Goal: Task Accomplishment & Management: Manage account settings

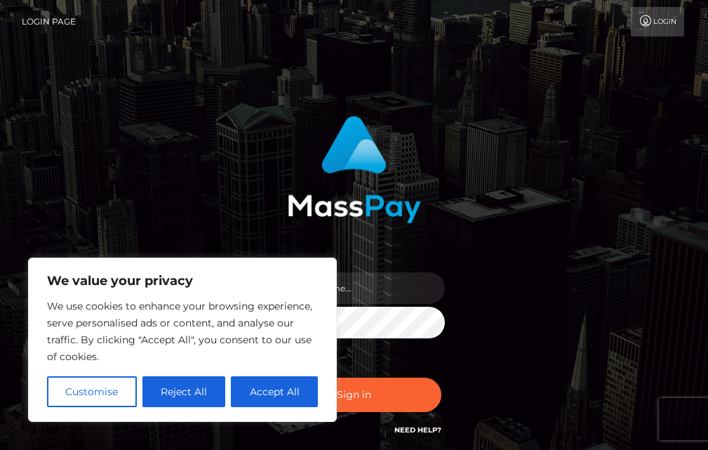
click at [279, 391] on button "Accept All" at bounding box center [274, 391] width 87 height 31
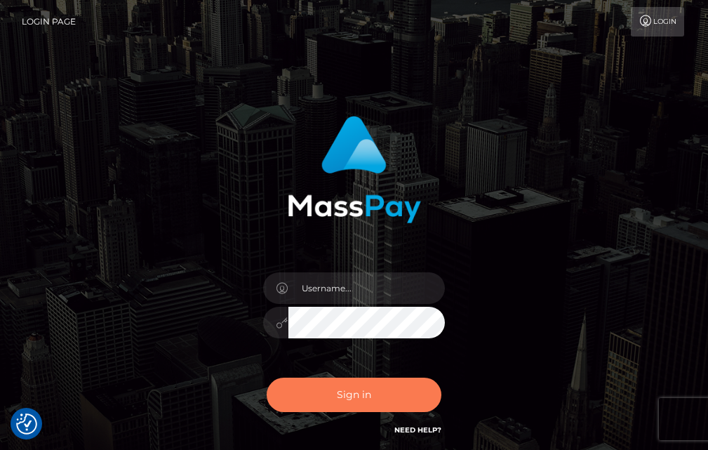
checkbox input "true"
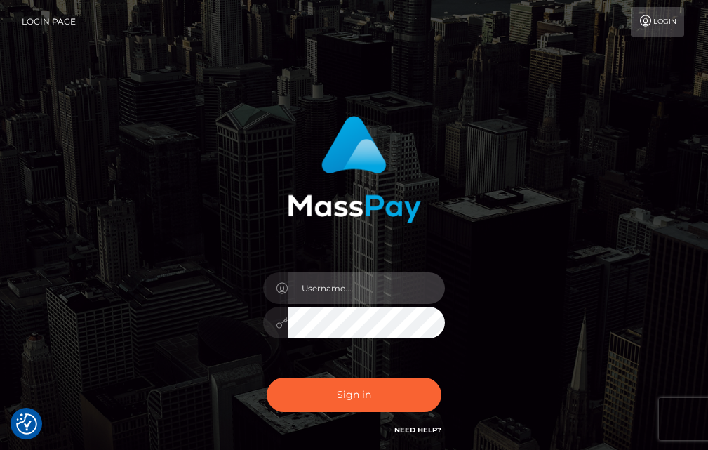
drag, startPoint x: 352, startPoint y: 289, endPoint x: 448, endPoint y: 252, distance: 103.1
click at [352, 289] on input "text" at bounding box center [366, 288] width 157 height 32
type input "florentinac007@gmail.com"
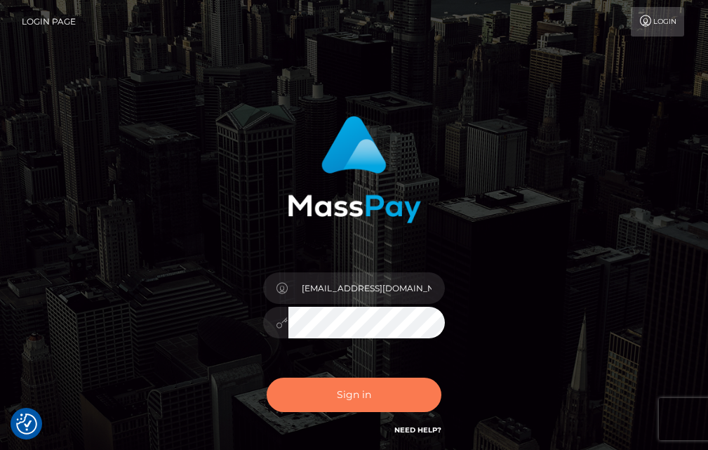
drag, startPoint x: 361, startPoint y: 393, endPoint x: 174, endPoint y: 2, distance: 433.4
click at [363, 393] on button "Sign in" at bounding box center [354, 395] width 175 height 34
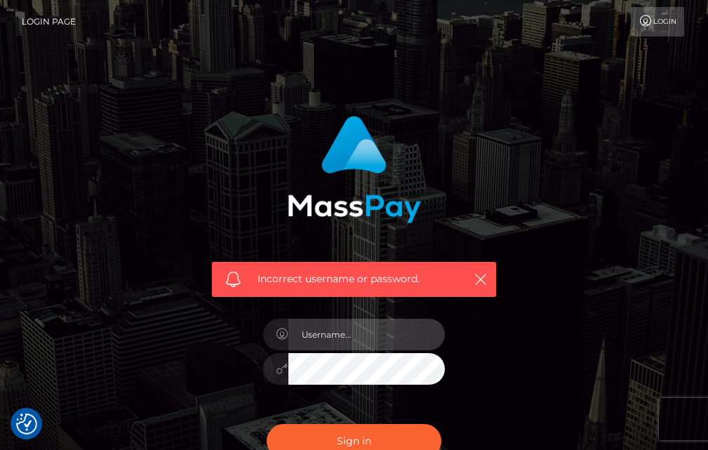
click at [380, 295] on input "text" at bounding box center [366, 335] width 157 height 32
type input "[DATE]"
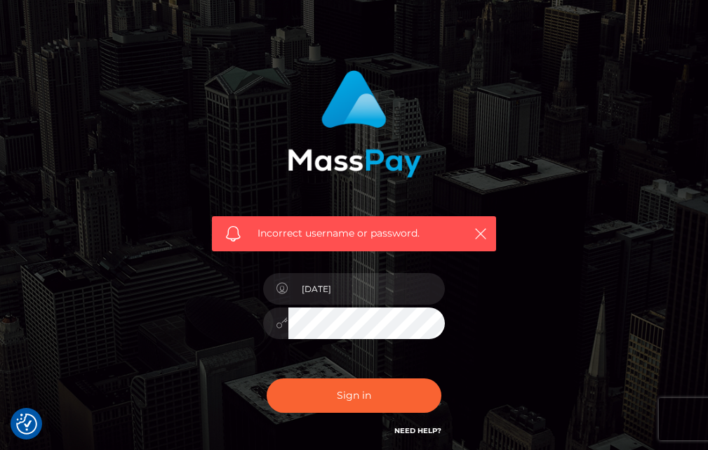
scroll to position [70, 0]
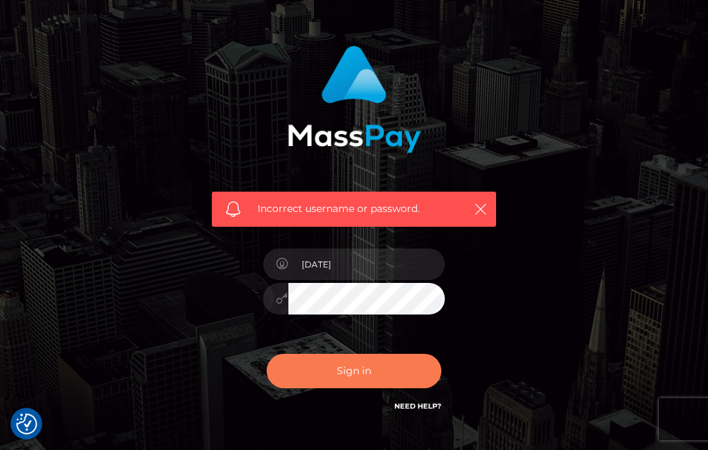
click at [364, 295] on button "Sign in" at bounding box center [354, 371] width 175 height 34
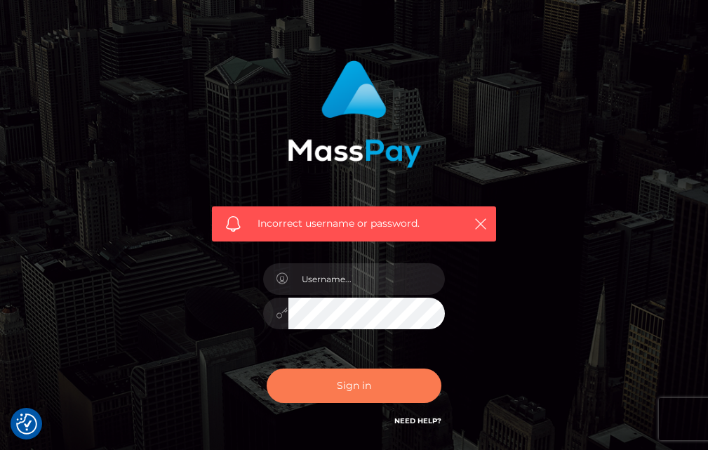
scroll to position [140, 0]
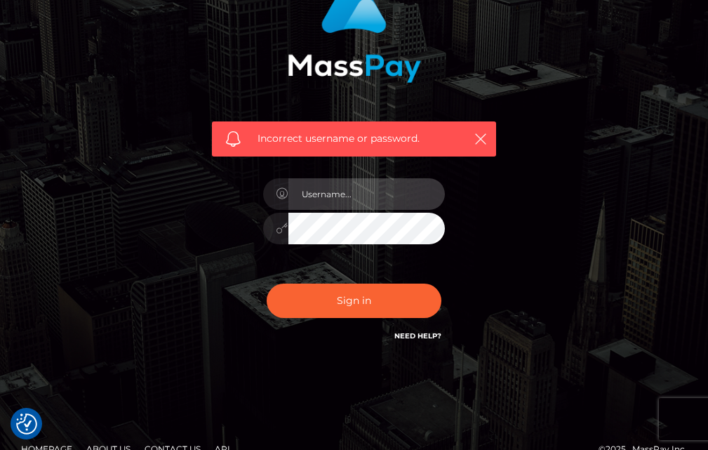
click at [363, 194] on input "text" at bounding box center [366, 194] width 157 height 32
drag, startPoint x: 362, startPoint y: 184, endPoint x: 360, endPoint y: 192, distance: 8.0
click at [360, 192] on input "text" at bounding box center [366, 194] width 157 height 32
type input "florentinac007@gmail.com"
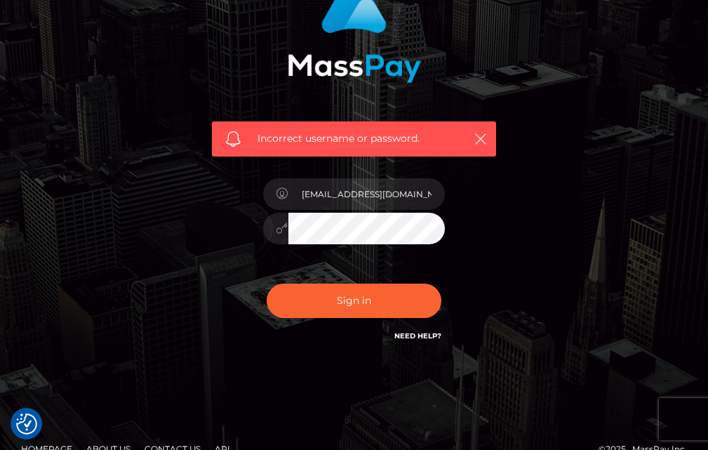
click at [236, 233] on div "Incorrect username or password. florentinac007@gmail.com" at bounding box center [353, 159] width 305 height 389
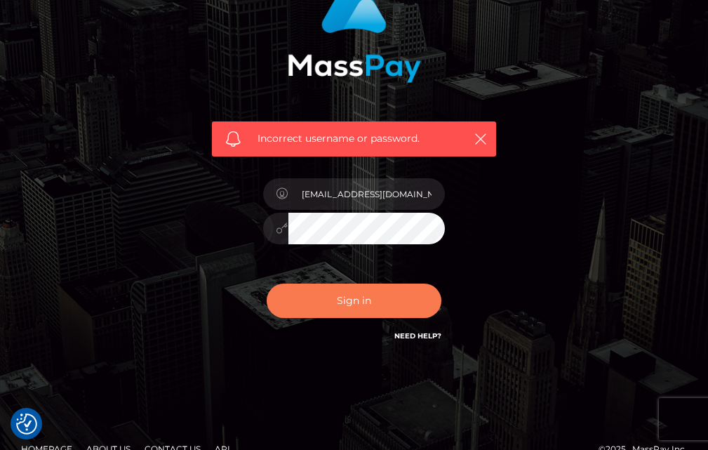
click at [312, 293] on button "Sign in" at bounding box center [354, 300] width 175 height 34
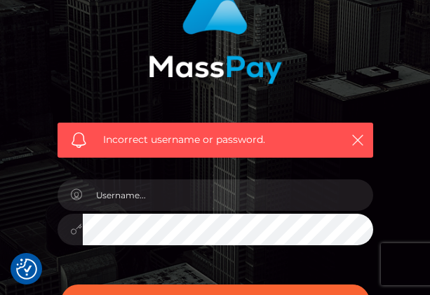
scroll to position [140, 0]
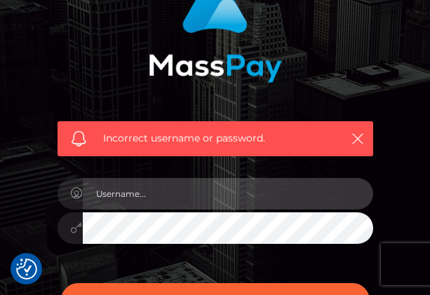
click at [168, 194] on input "text" at bounding box center [228, 194] width 291 height 32
type input "[EMAIL_ADDRESS][DOMAIN_NAME]"
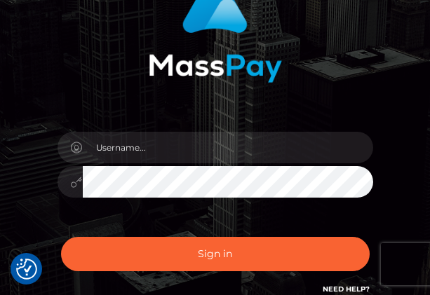
scroll to position [140, 0]
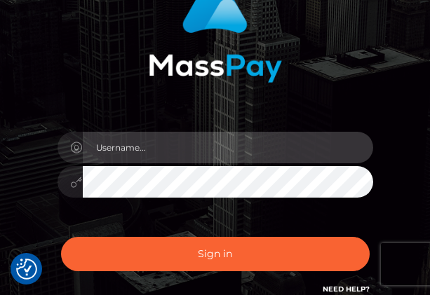
click at [159, 146] on input "text" at bounding box center [228, 148] width 291 height 32
type input "florentinac007@gmail.com"
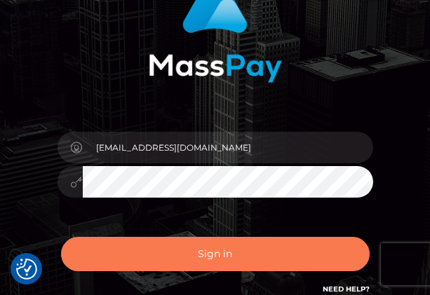
click at [223, 256] on button "Sign in" at bounding box center [215, 254] width 309 height 34
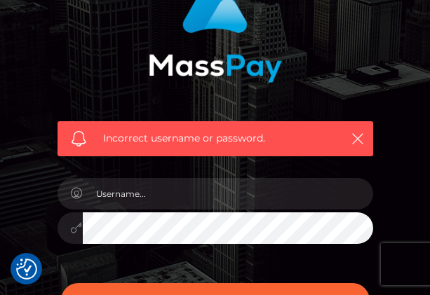
scroll to position [140, 0]
click at [339, 256] on div at bounding box center [215, 221] width 337 height 107
